Goal: Task Accomplishment & Management: Manage account settings

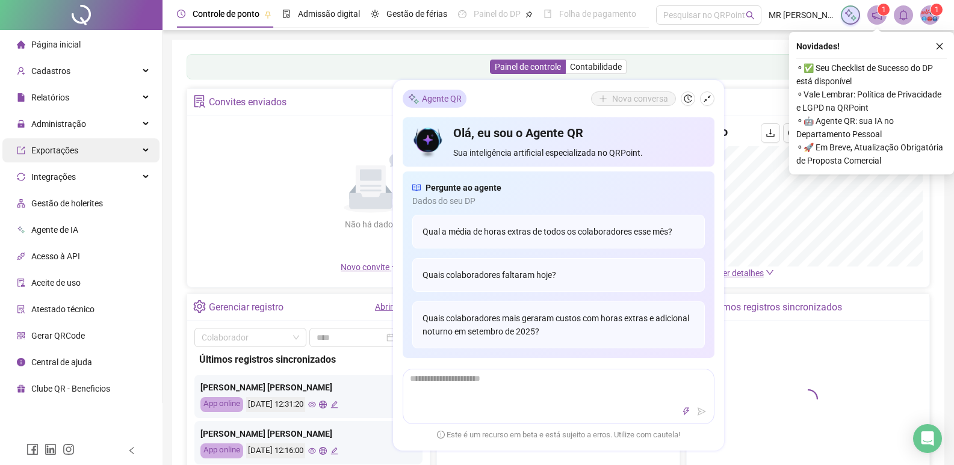
click at [45, 120] on span "Administração" at bounding box center [58, 124] width 55 height 10
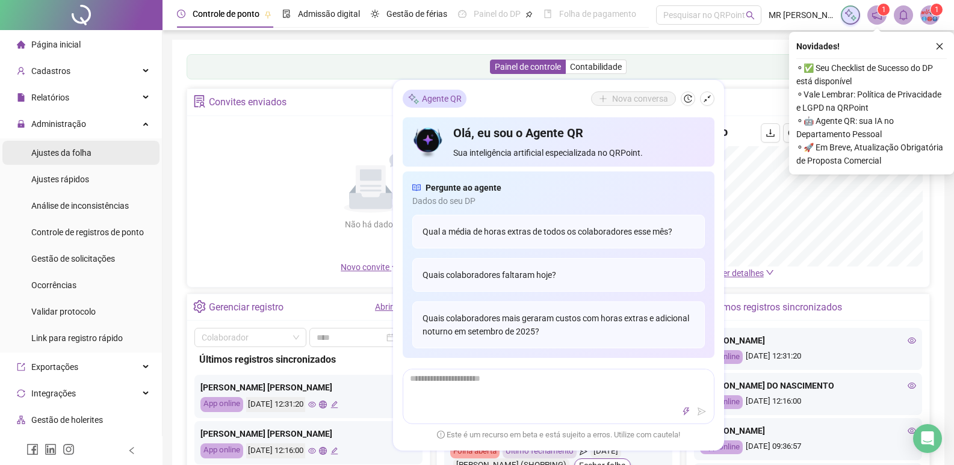
click at [59, 157] on span "Ajustes da folha" at bounding box center [61, 153] width 60 height 10
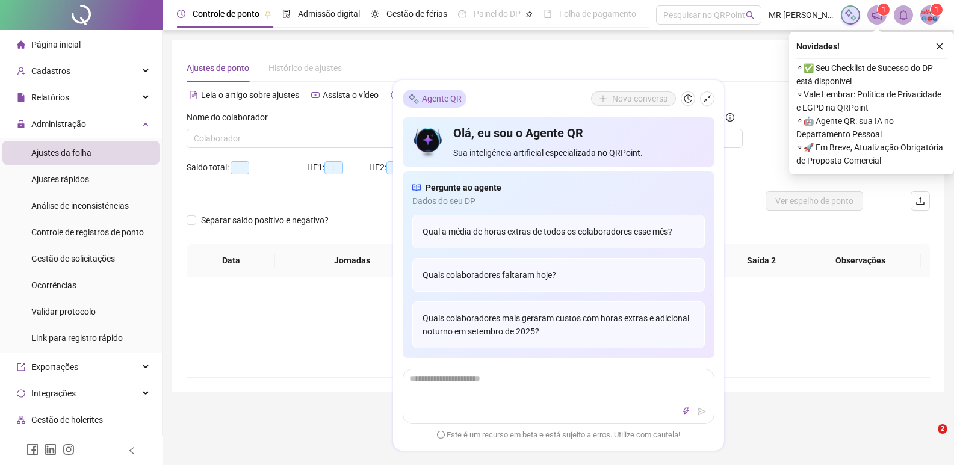
type input "**********"
click at [325, 135] on input "search" at bounding box center [302, 138] width 216 height 18
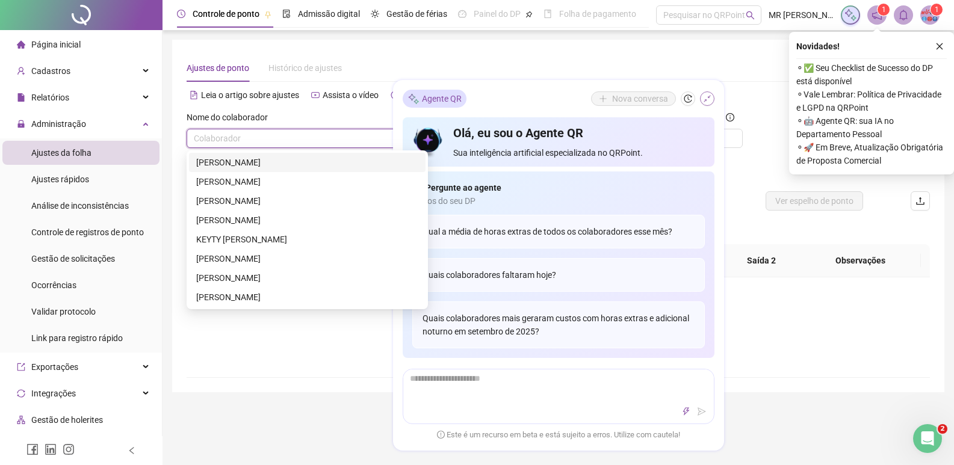
click at [703, 103] on button "button" at bounding box center [707, 99] width 14 height 14
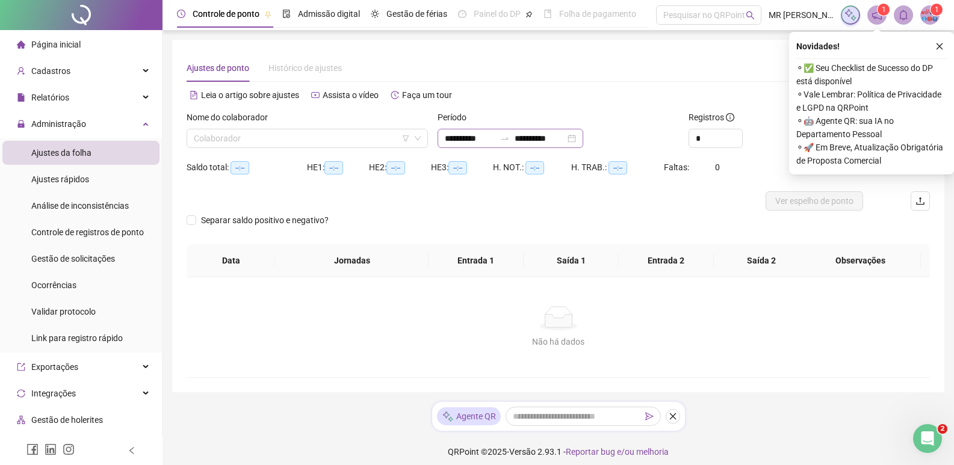
click at [583, 141] on div "**********" at bounding box center [511, 138] width 146 height 19
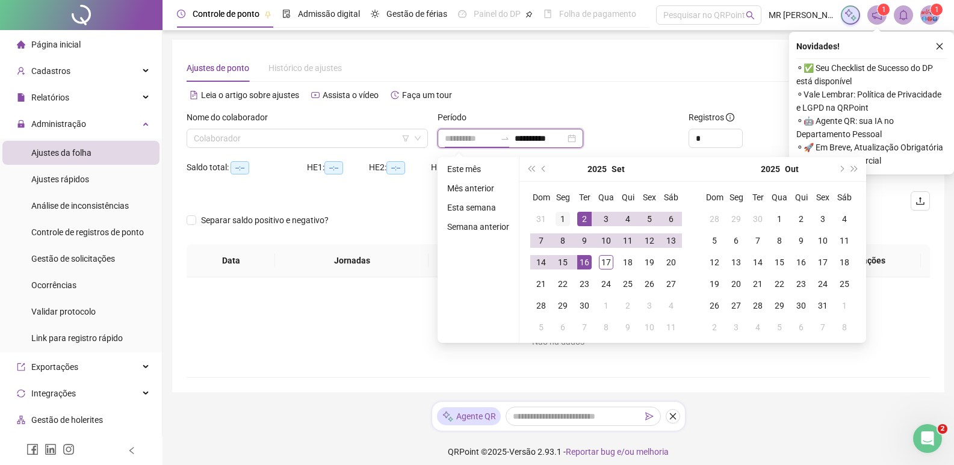
type input "**********"
click at [565, 220] on div "1" at bounding box center [563, 219] width 14 height 14
type input "**********"
click at [603, 261] on div "17" at bounding box center [606, 262] width 14 height 14
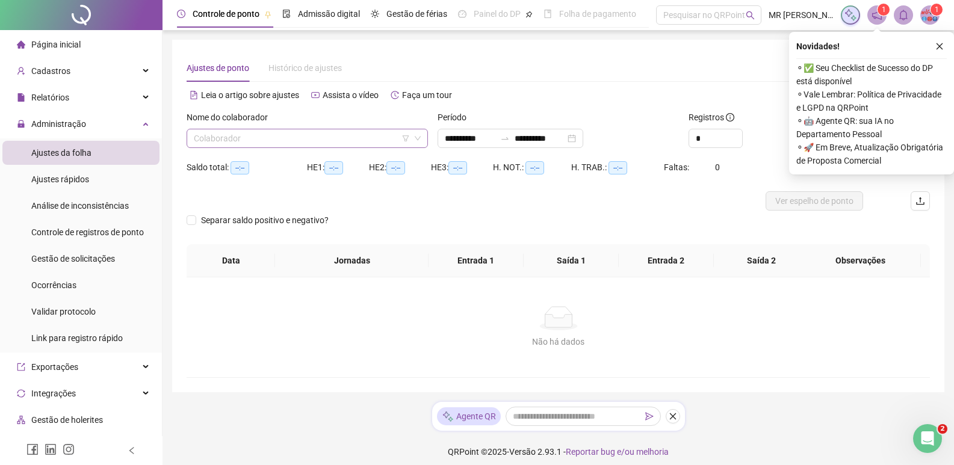
click at [350, 140] on input "search" at bounding box center [302, 138] width 216 height 18
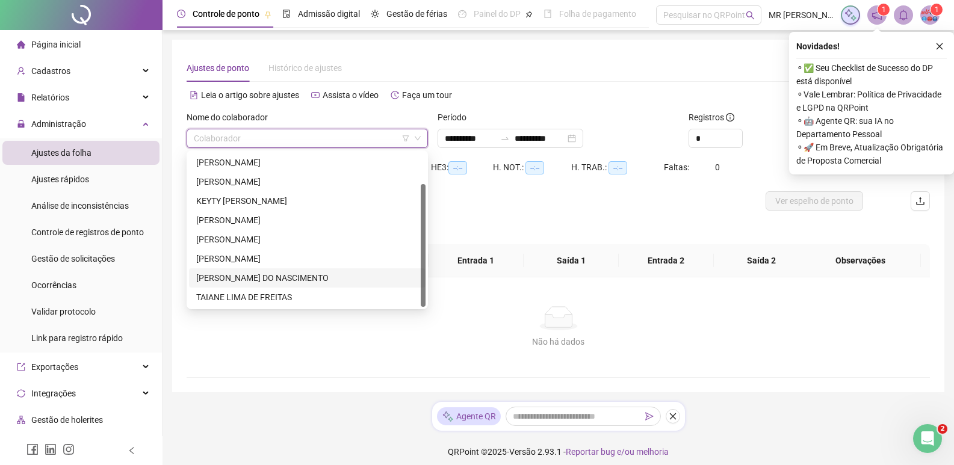
scroll to position [8, 0]
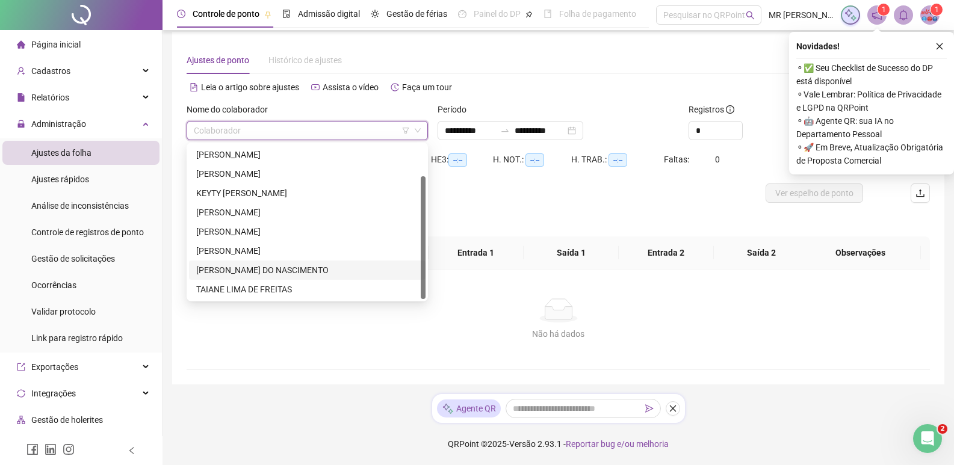
click at [219, 273] on div "[PERSON_NAME] DO NASCIMENTO" at bounding box center [307, 270] width 222 height 13
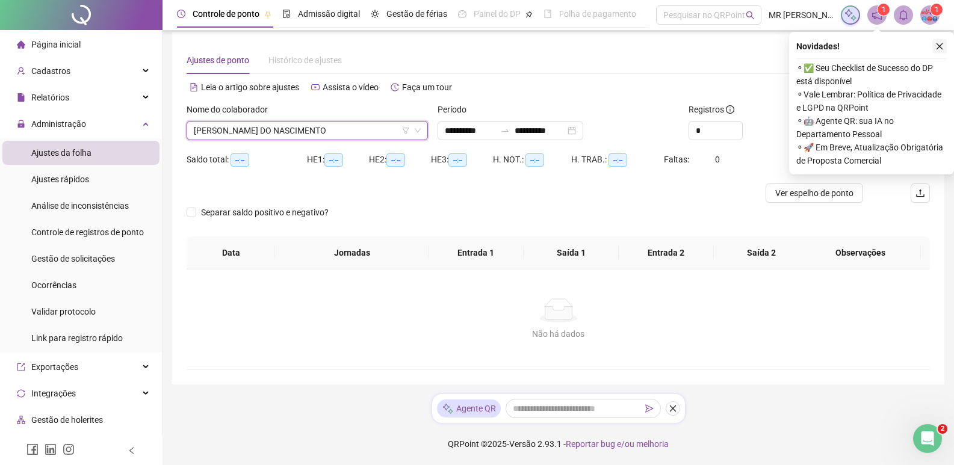
click at [938, 43] on icon "close" at bounding box center [940, 46] width 8 height 8
click at [936, 45] on div "**********" at bounding box center [558, 208] width 773 height 353
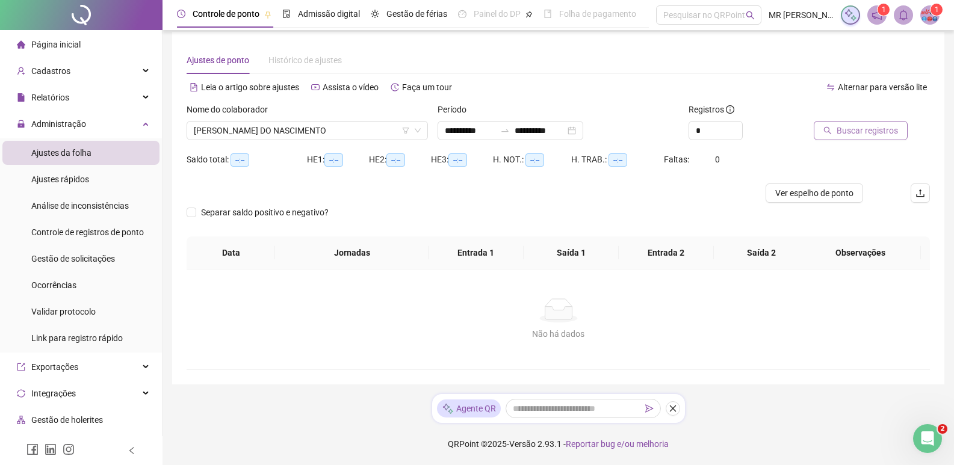
click at [859, 125] on span "Buscar registros" at bounding box center [867, 130] width 61 height 13
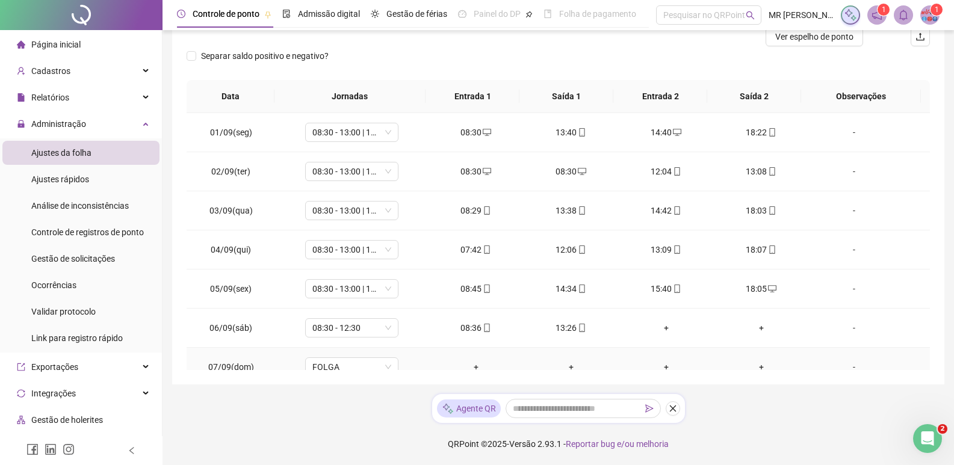
scroll to position [408, 0]
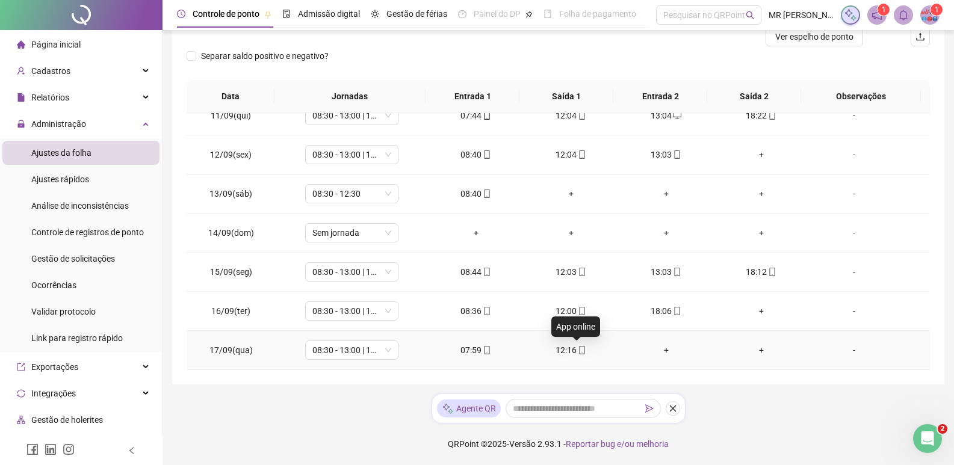
click at [578, 354] on icon "mobile" at bounding box center [582, 350] width 8 height 8
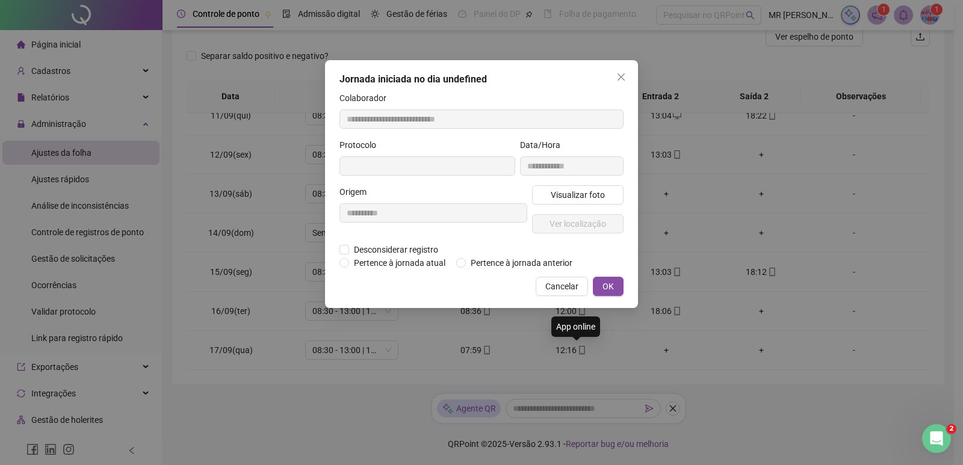
type input "**********"
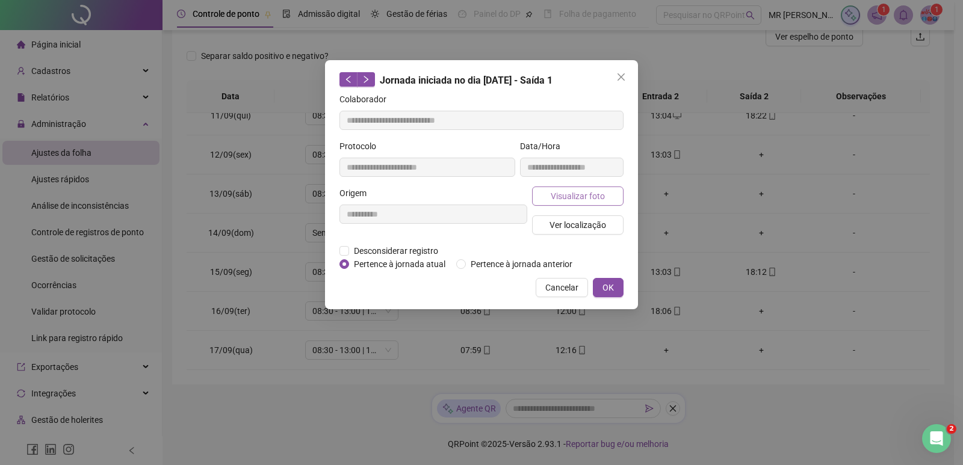
click at [579, 198] on span "Visualizar foto" at bounding box center [578, 196] width 54 height 13
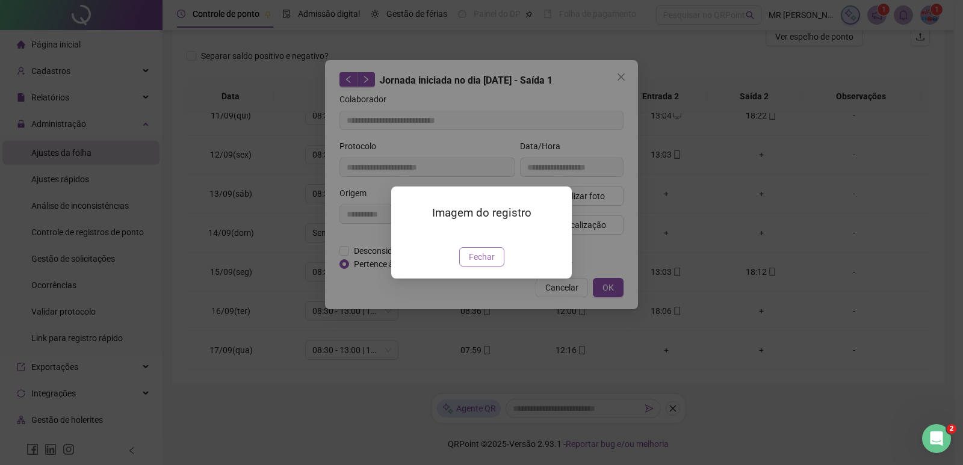
click at [468, 267] on button "Fechar" at bounding box center [481, 256] width 45 height 19
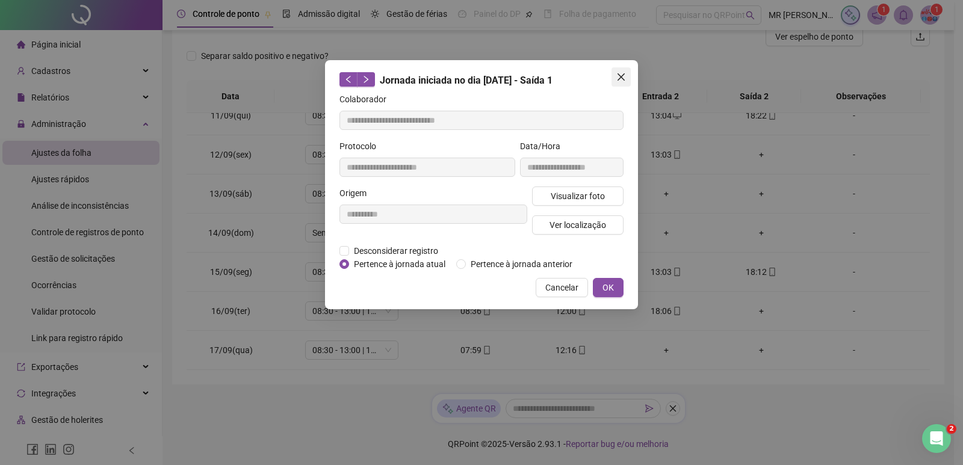
click at [620, 75] on icon "close" at bounding box center [621, 76] width 7 height 7
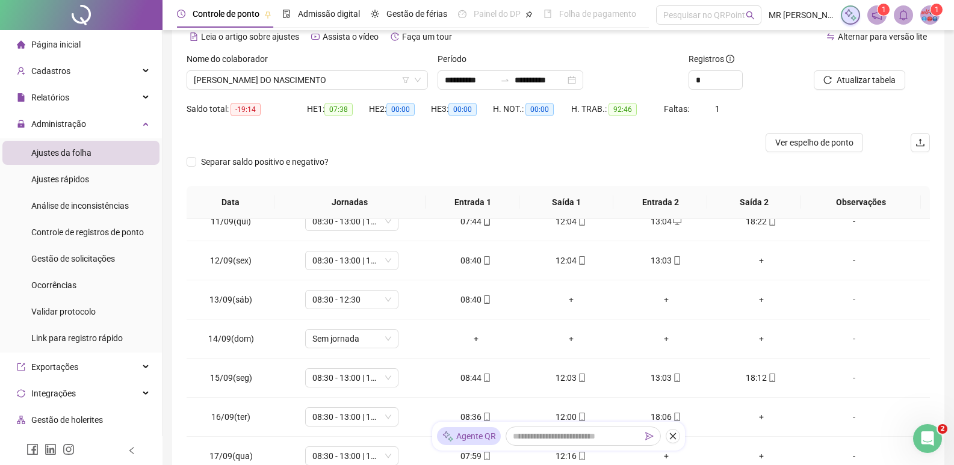
scroll to position [0, 0]
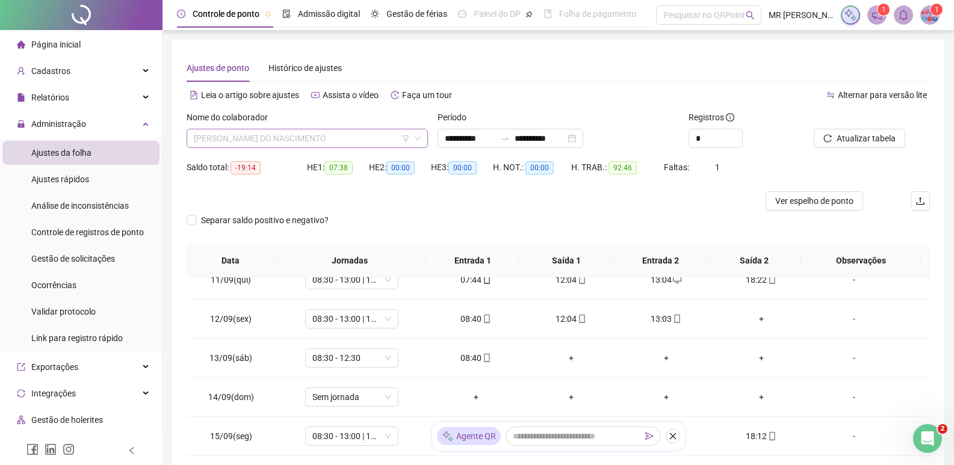
click at [295, 137] on span "[PERSON_NAME] DO NASCIMENTO" at bounding box center [307, 138] width 227 height 18
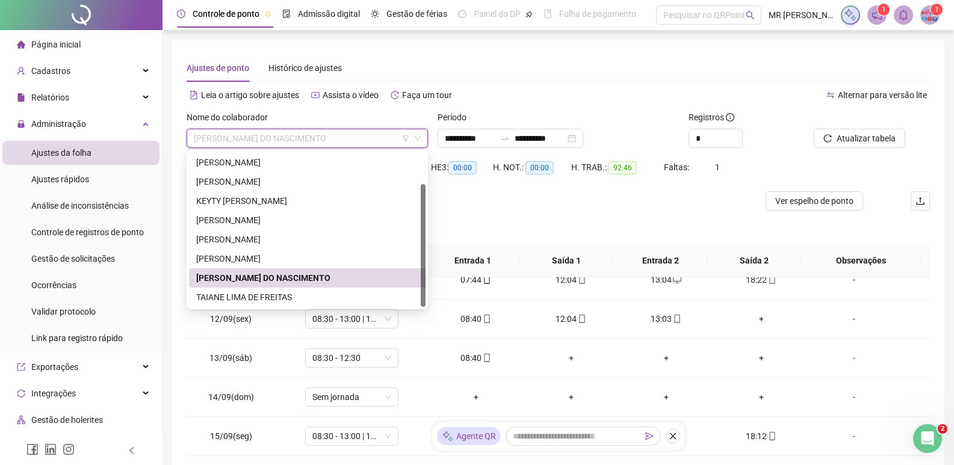
type input "*"
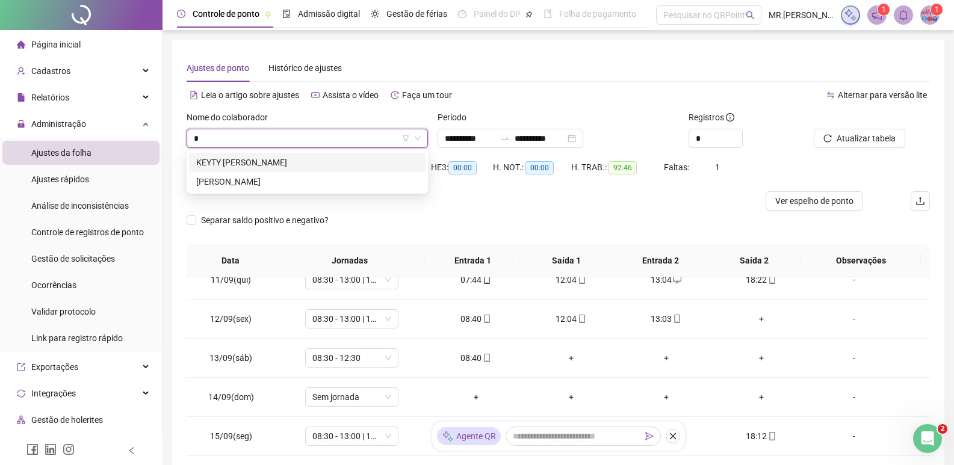
click at [282, 157] on div "KEYTY [PERSON_NAME]" at bounding box center [307, 162] width 222 height 13
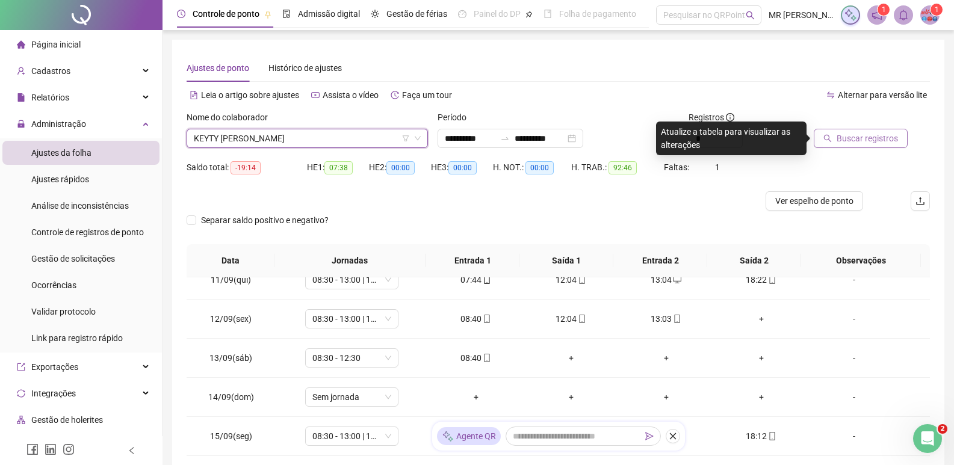
click at [853, 137] on span "Buscar registros" at bounding box center [867, 138] width 61 height 13
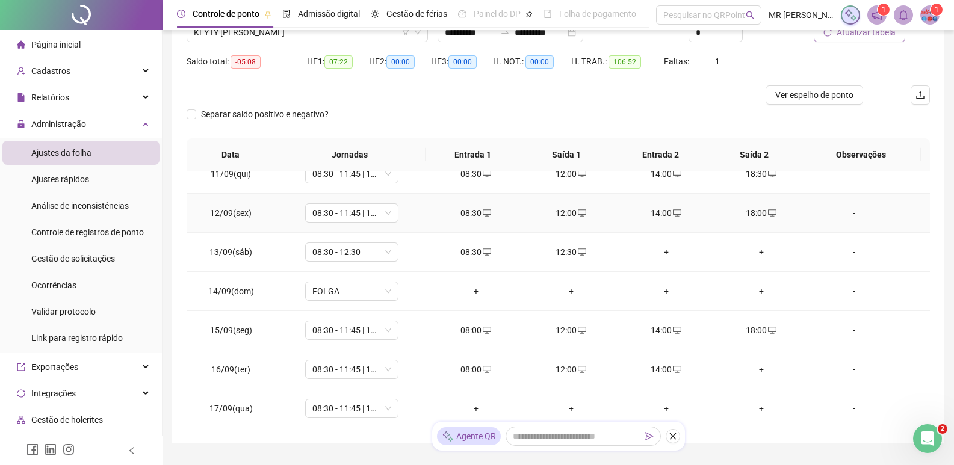
scroll to position [164, 0]
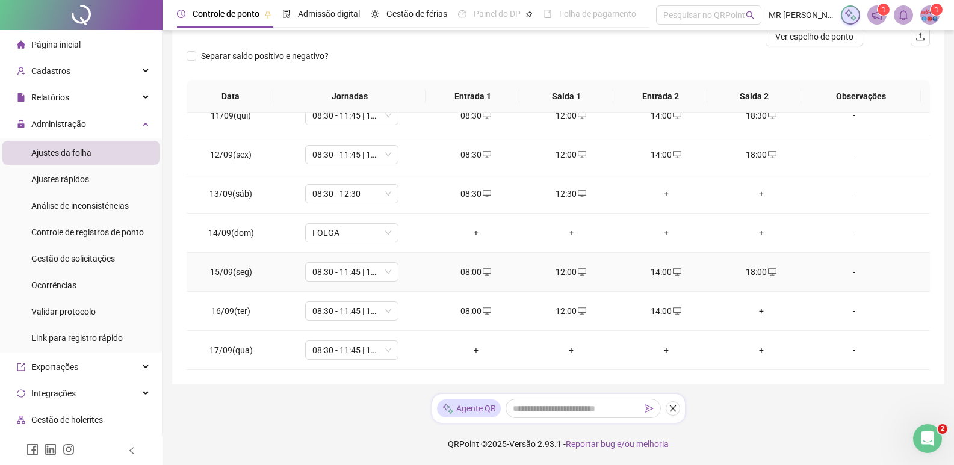
click at [472, 355] on div "+" at bounding box center [476, 350] width 76 height 13
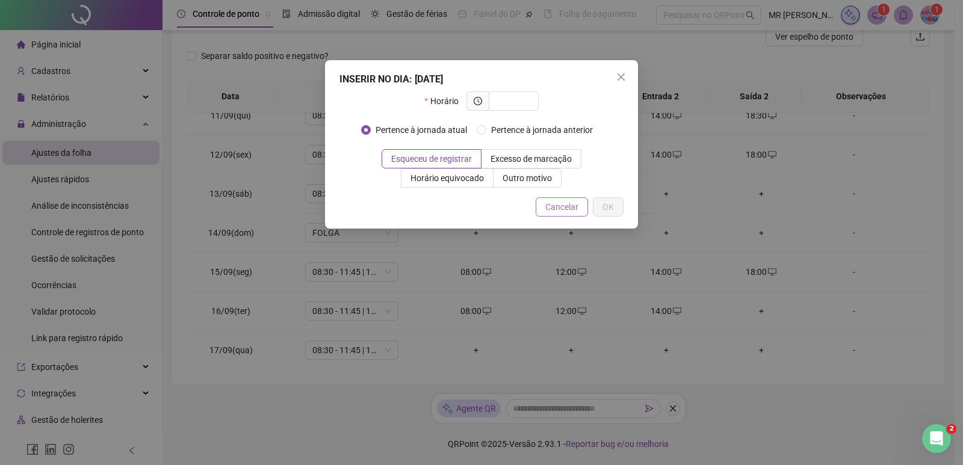
click at [561, 213] on span "Cancelar" at bounding box center [562, 207] width 33 height 13
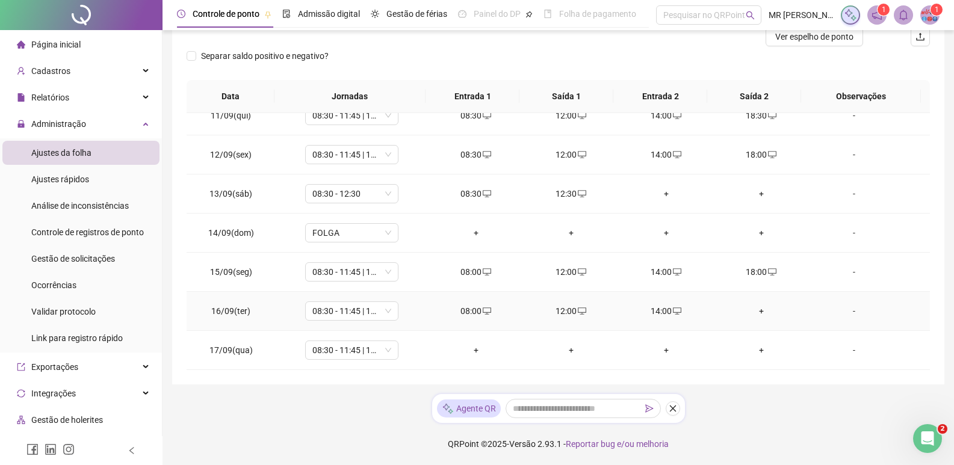
click at [754, 307] on div "+" at bounding box center [762, 311] width 76 height 13
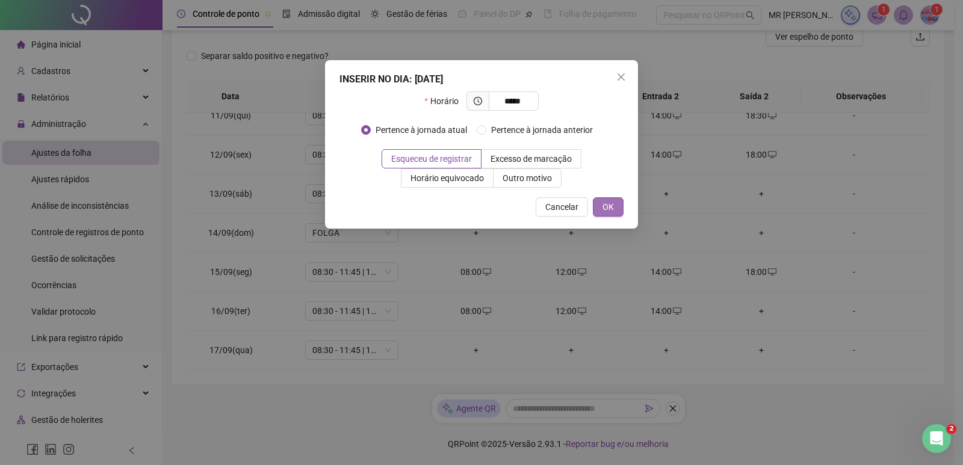
type input "*****"
click at [614, 206] on span "OK" at bounding box center [608, 207] width 11 height 13
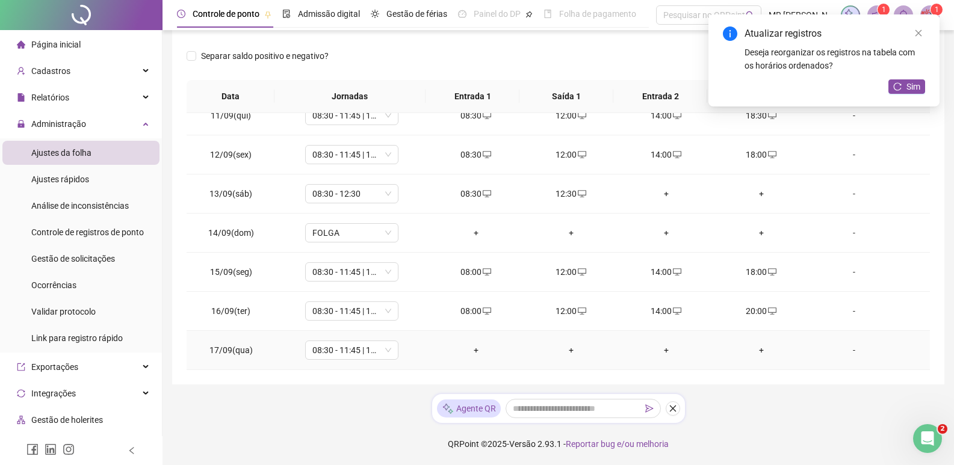
click at [475, 347] on div "+" at bounding box center [476, 350] width 76 height 13
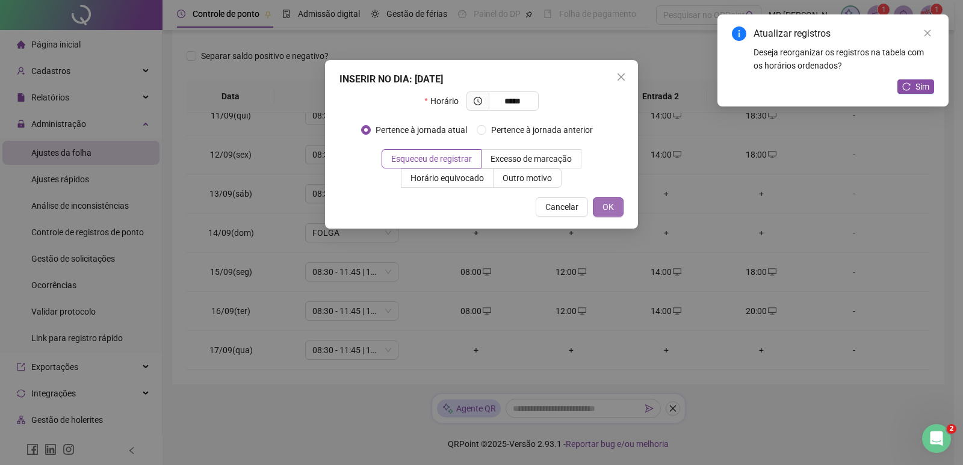
type input "*****"
click at [609, 207] on span "OK" at bounding box center [608, 207] width 11 height 13
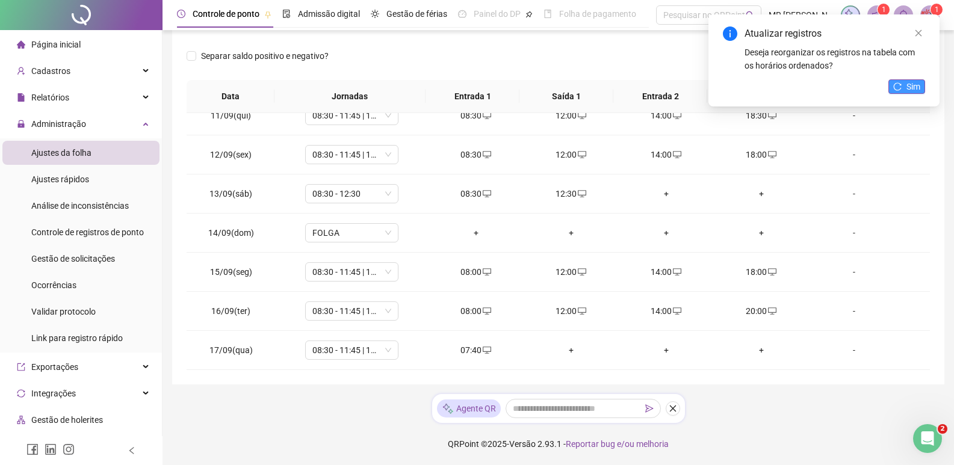
click at [907, 89] on span "Sim" at bounding box center [914, 86] width 14 height 13
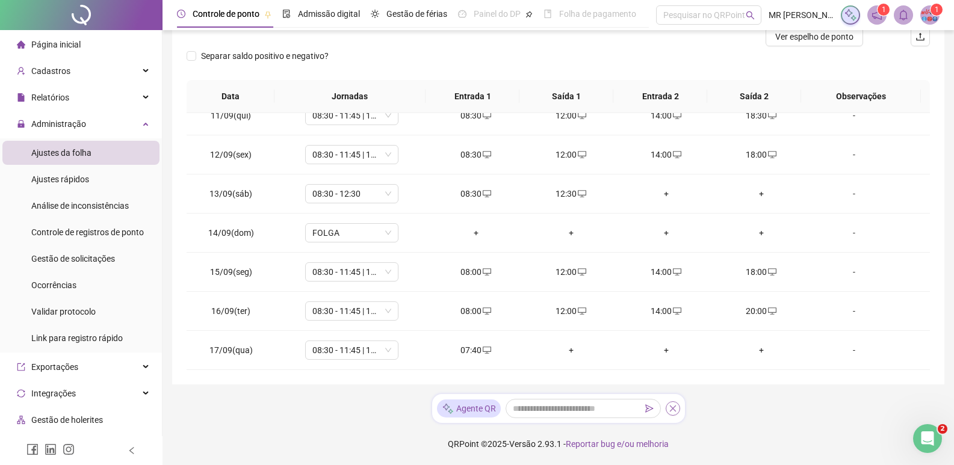
click at [671, 408] on icon "close" at bounding box center [673, 409] width 8 height 8
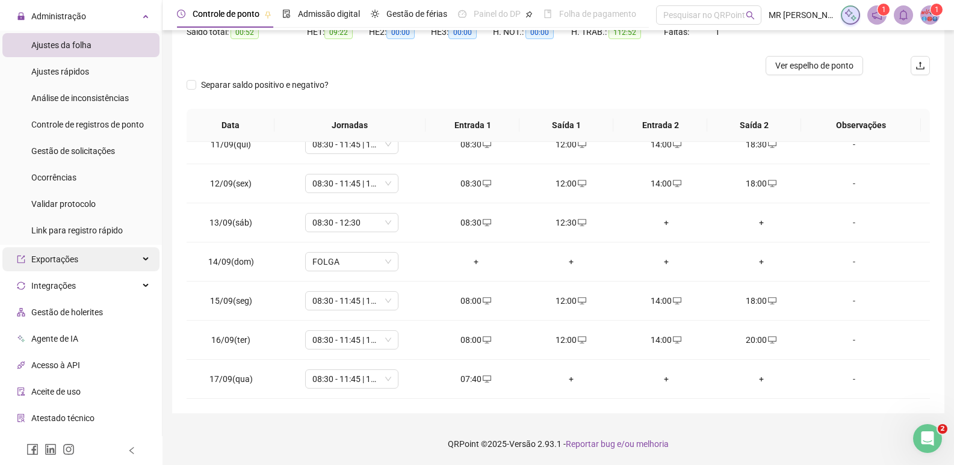
scroll to position [120, 0]
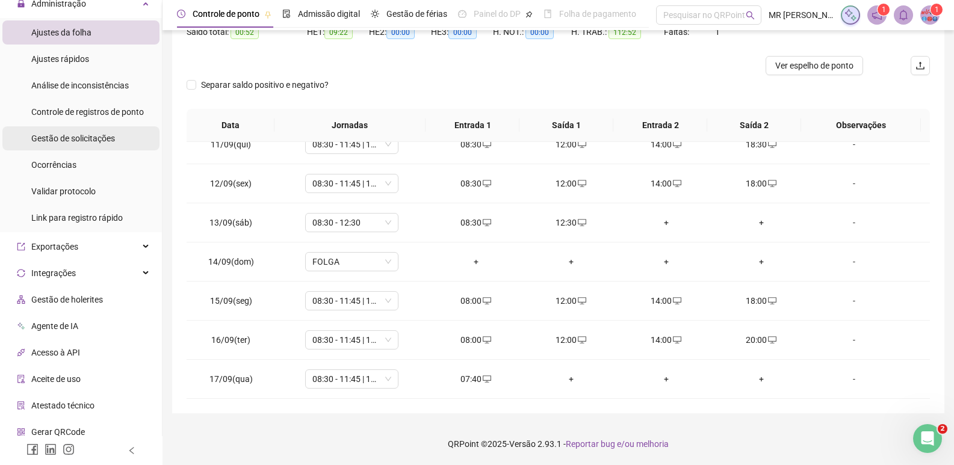
click at [95, 142] on span "Gestão de solicitações" at bounding box center [73, 139] width 84 height 10
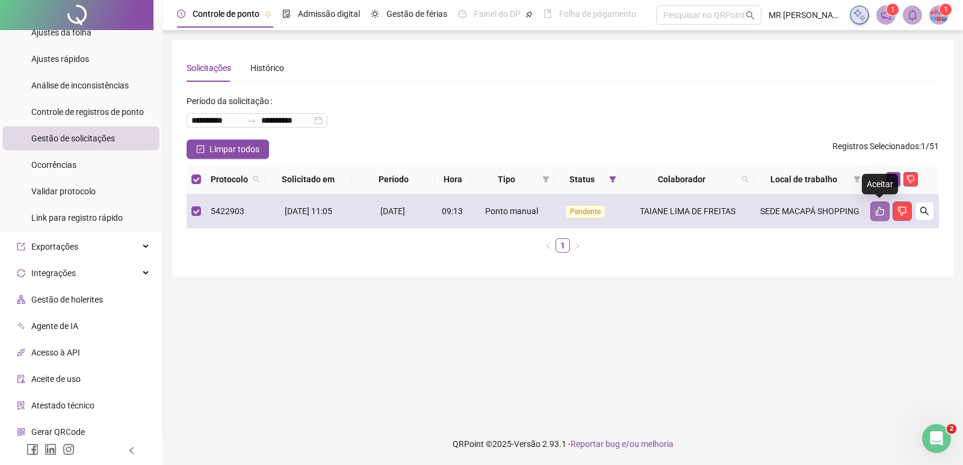
click at [885, 211] on button "button" at bounding box center [880, 211] width 19 height 19
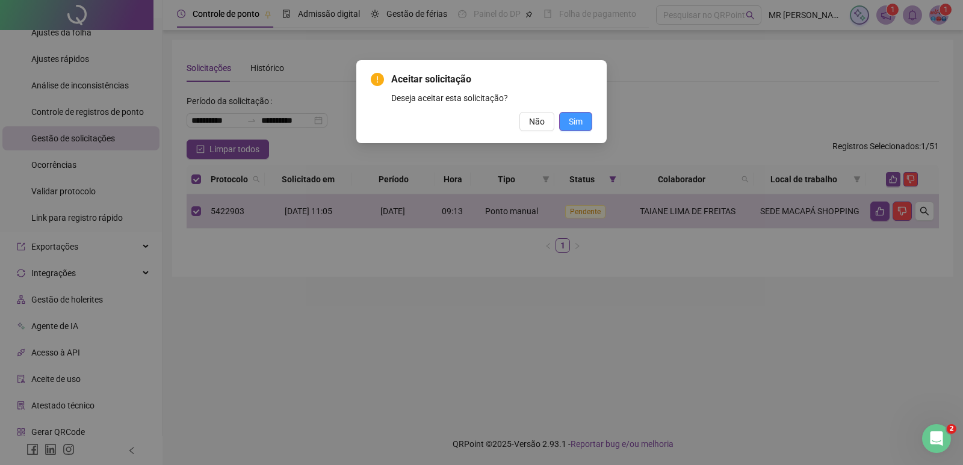
click at [583, 122] on button "Sim" at bounding box center [575, 121] width 33 height 19
click at [577, 118] on span "Sim" at bounding box center [576, 121] width 14 height 13
